Goal: Task Accomplishment & Management: Use online tool/utility

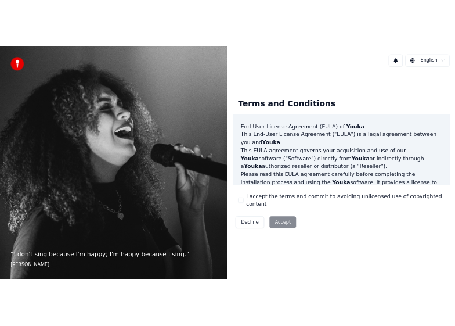
scroll to position [798, 0]
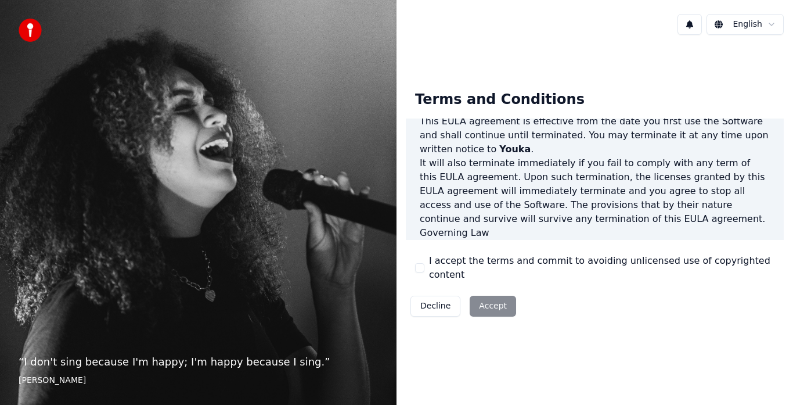
click at [423, 261] on div "I accept the terms and commit to avoiding unlicensed use of copyrighted content" at bounding box center [594, 268] width 359 height 28
click at [418, 268] on button "I accept the terms and commit to avoiding unlicensed use of copyrighted content" at bounding box center [419, 267] width 9 height 9
drag, startPoint x: 418, startPoint y: 268, endPoint x: 489, endPoint y: 290, distance: 74.4
click at [489, 290] on div "Terms and Conditions End-User License Agreement (EULA) of Youka This End-User L…" at bounding box center [595, 201] width 378 height 240
click at [489, 295] on button "Accept" at bounding box center [493, 305] width 46 height 21
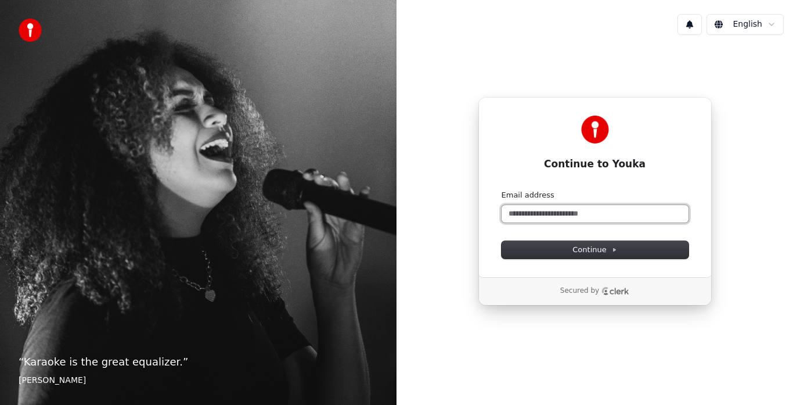
click at [546, 218] on input "Email address" at bounding box center [595, 213] width 187 height 17
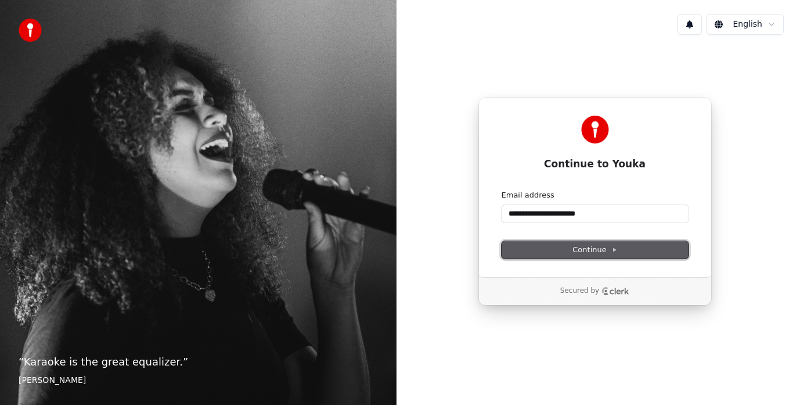
click at [556, 253] on button "Continue" at bounding box center [595, 249] width 187 height 17
type input "**********"
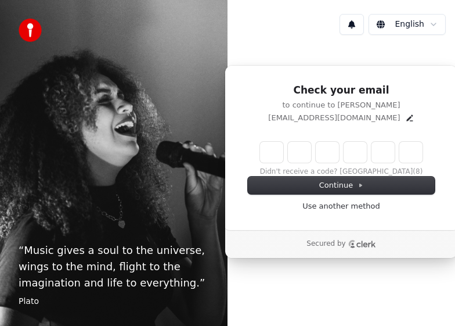
click at [277, 151] on input "Enter verification code" at bounding box center [341, 152] width 163 height 21
type input "******"
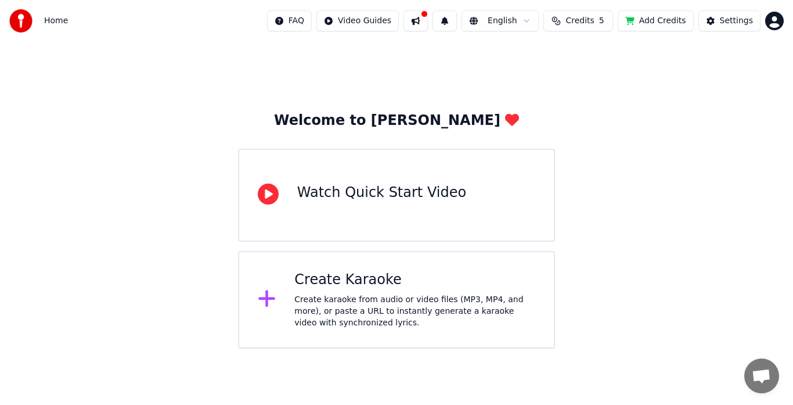
click at [391, 337] on div "Create Karaoke Create karaoke from audio or video files (MP3, MP4, and more), o…" at bounding box center [396, 300] width 317 height 98
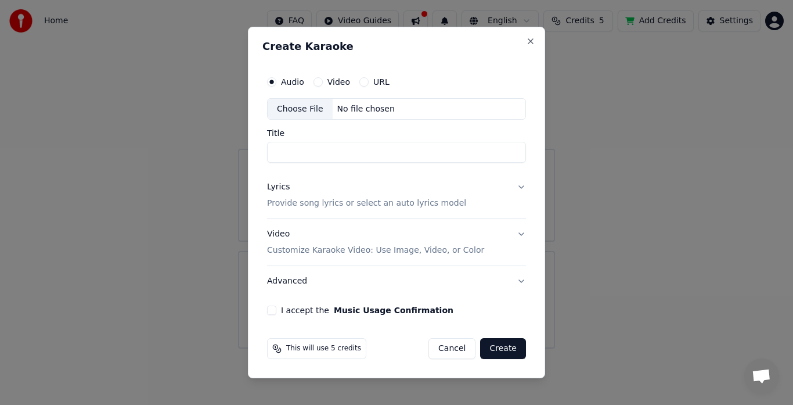
click at [523, 186] on button "Lyrics Provide song lyrics or select an auto lyrics model" at bounding box center [396, 195] width 259 height 46
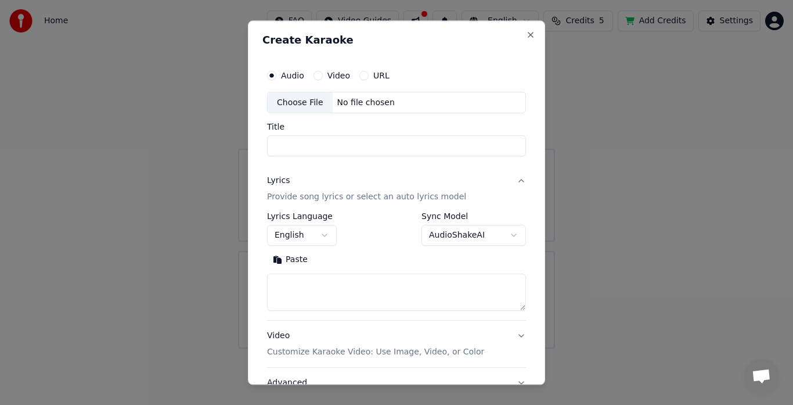
click at [451, 280] on textarea at bounding box center [396, 292] width 259 height 37
click at [301, 258] on button "Paste" at bounding box center [290, 260] width 46 height 19
click at [312, 109] on div "Choose File" at bounding box center [300, 102] width 65 height 21
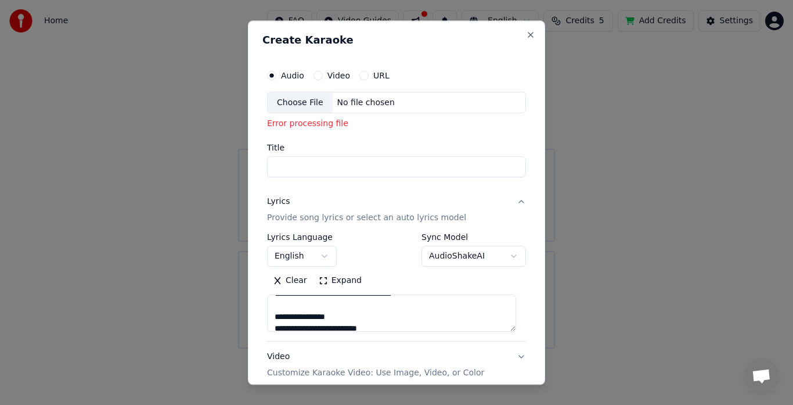
click at [322, 102] on div "Choose File" at bounding box center [300, 102] width 65 height 21
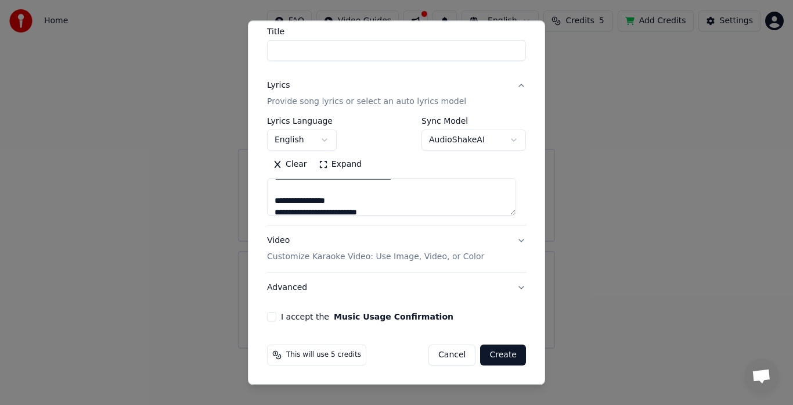
scroll to position [0, 0]
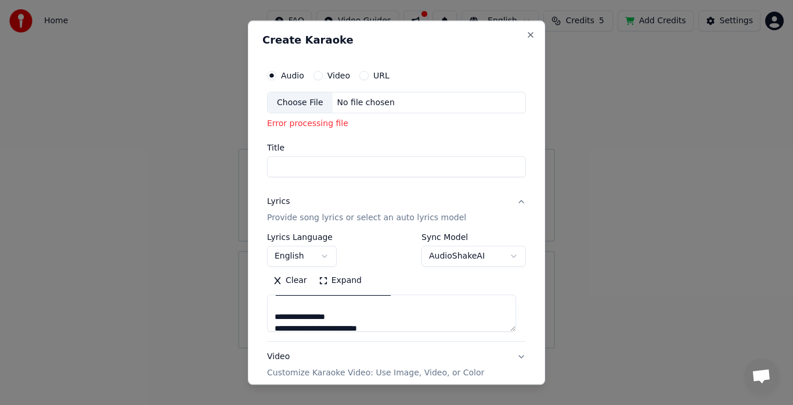
click at [294, 105] on div "Choose File" at bounding box center [300, 102] width 65 height 21
click at [334, 160] on input "Title" at bounding box center [396, 167] width 259 height 21
click at [506, 197] on button "Lyrics Provide song lyrics or select an auto lyrics model" at bounding box center [396, 210] width 259 height 46
type textarea "**********"
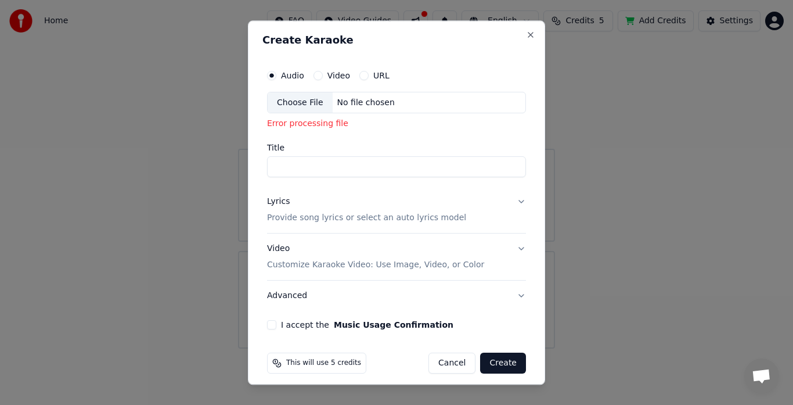
click at [511, 196] on button "Lyrics Provide song lyrics or select an auto lyrics model" at bounding box center [396, 210] width 259 height 46
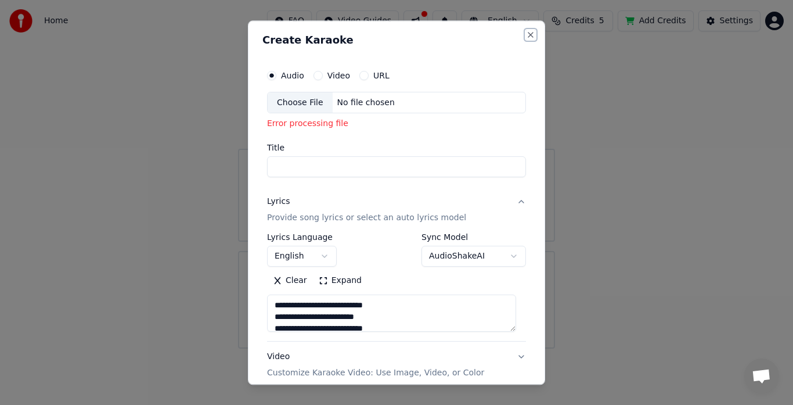
click at [526, 33] on button "Close" at bounding box center [530, 34] width 9 height 9
type textarea "**********"
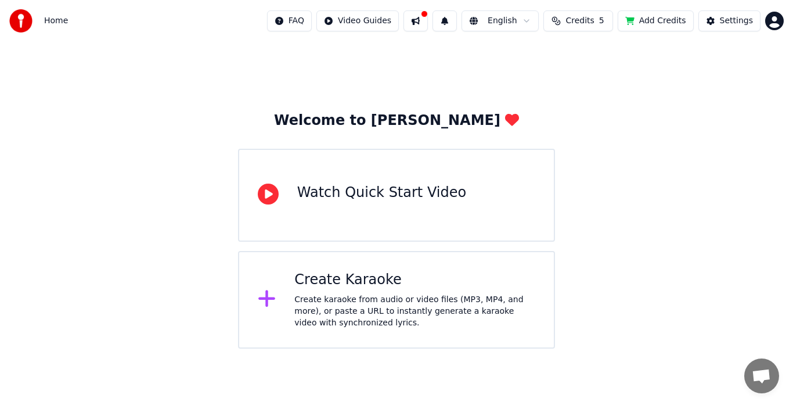
click at [389, 274] on div "Create Karaoke" at bounding box center [414, 280] width 241 height 19
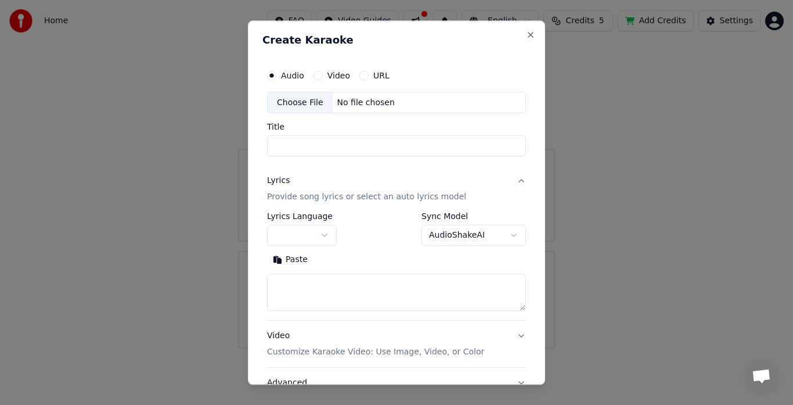
click at [359, 155] on input "Title" at bounding box center [396, 146] width 259 height 21
type input "*"
click at [292, 109] on div "Choose File" at bounding box center [300, 102] width 65 height 21
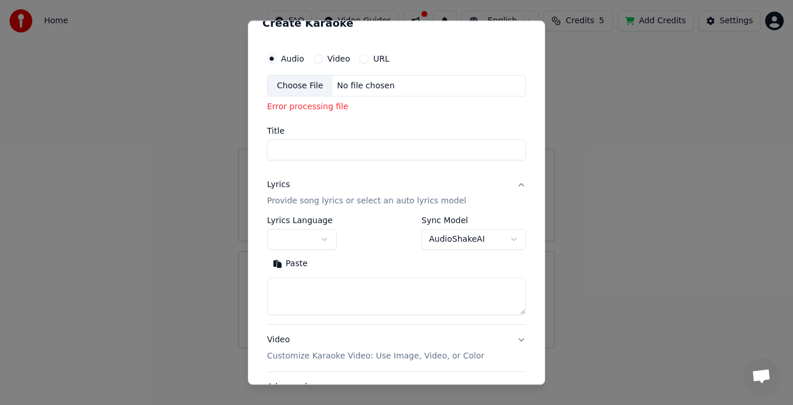
scroll to position [45, 0]
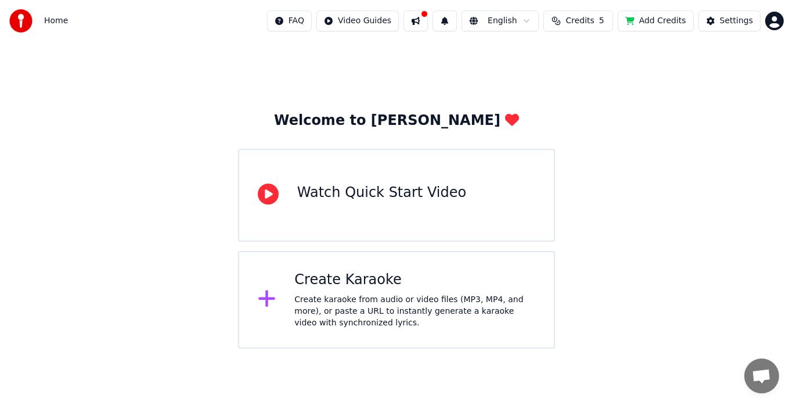
click at [468, 287] on div "Create Karaoke" at bounding box center [414, 280] width 241 height 19
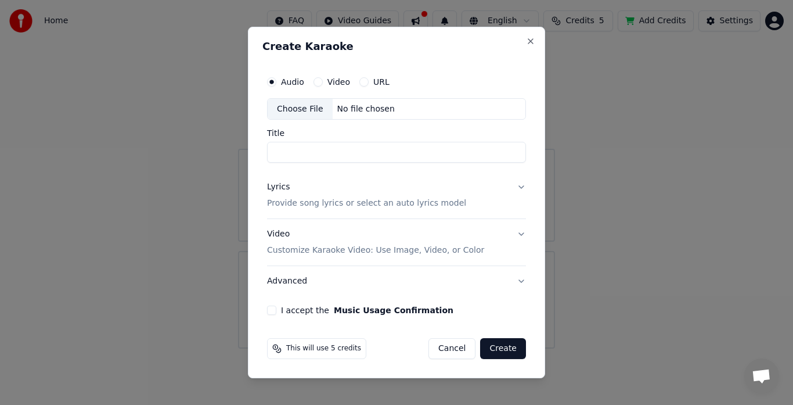
click at [326, 116] on div "Choose File" at bounding box center [300, 109] width 65 height 21
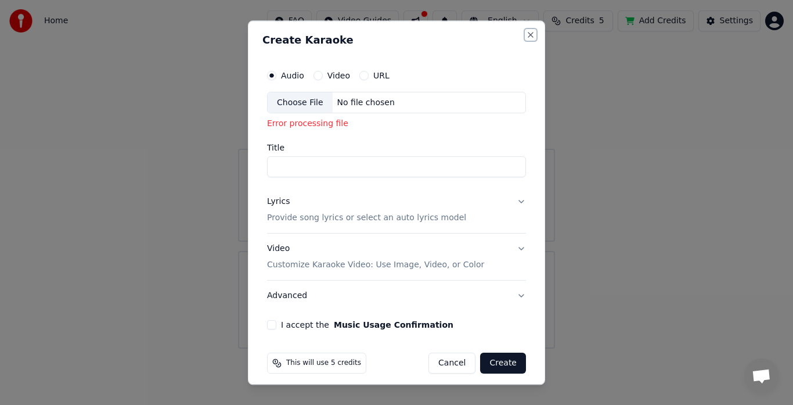
click at [526, 35] on button "Close" at bounding box center [530, 34] width 9 height 9
